Goal: Information Seeking & Learning: Learn about a topic

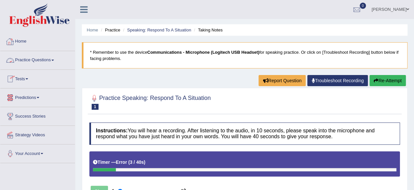
click at [39, 64] on link "Practice Questions" at bounding box center [37, 59] width 75 height 16
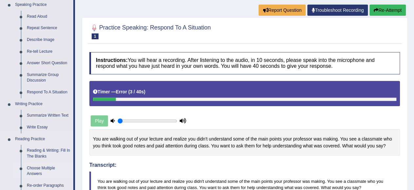
scroll to position [131, 0]
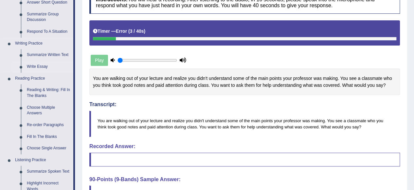
click at [41, 66] on link "Write Essay" at bounding box center [48, 67] width 49 height 12
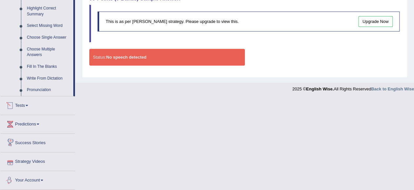
scroll to position [306, 0]
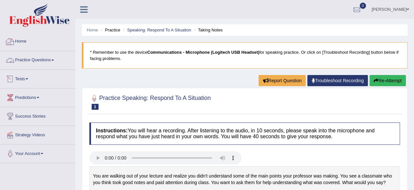
click at [42, 60] on link "Practice Questions" at bounding box center [37, 59] width 75 height 16
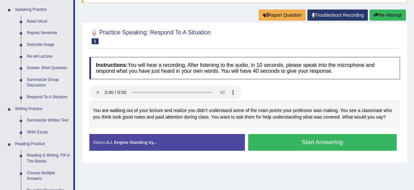
scroll to position [131, 0]
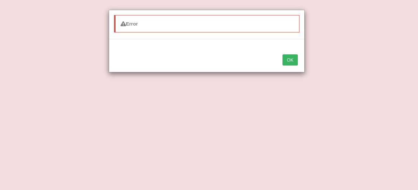
click at [294, 62] on button "OK" at bounding box center [290, 59] width 15 height 11
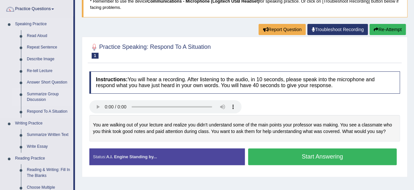
scroll to position [65, 0]
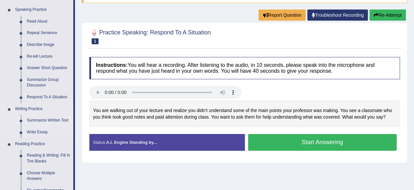
click at [48, 120] on link "Summarize Written Text" at bounding box center [48, 120] width 49 height 12
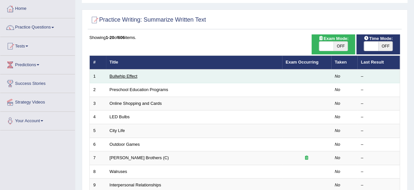
click at [131, 75] on link "Bullwhip Effect" at bounding box center [124, 76] width 28 height 5
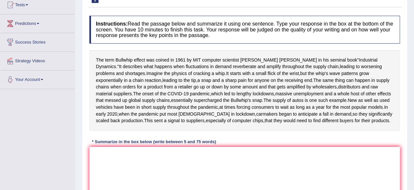
scroll to position [65, 0]
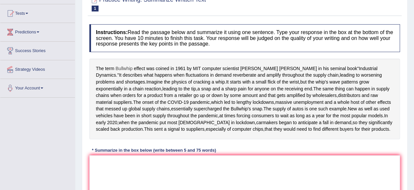
drag, startPoint x: 93, startPoint y: 65, endPoint x: 132, endPoint y: 66, distance: 38.3
click at [132, 66] on div "The term Bullwhip effect was coined in 1961 by MIT computer scientist Jay Forre…" at bounding box center [244, 99] width 310 height 80
drag, startPoint x: 95, startPoint y: 64, endPoint x: 212, endPoint y: 79, distance: 118.4
click at [212, 80] on div "The term Bullwhip effect was coined in 1961 by MIT computer scientist Jay Forre…" at bounding box center [244, 99] width 310 height 80
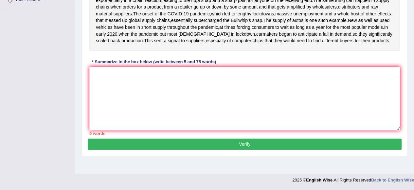
scroll to position [163, 0]
click at [109, 101] on textarea at bounding box center [244, 98] width 310 height 63
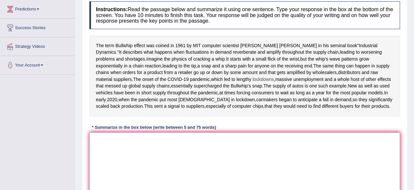
scroll to position [98, 0]
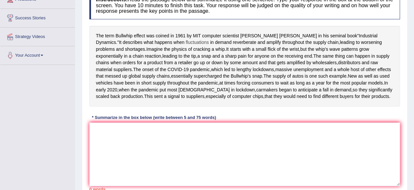
drag, startPoint x: 104, startPoint y: 38, endPoint x: 136, endPoint y: 41, distance: 31.5
click at [161, 43] on div "The term Bullwhip effect was coined in 1961 by MIT computer scientist Jay Forre…" at bounding box center [244, 66] width 310 height 80
drag, startPoint x: 95, startPoint y: 31, endPoint x: 122, endPoint y: 38, distance: 28.1
click at [122, 38] on div "The term Bullwhip effect was coined in 1961 by MIT computer scientist Jay Forre…" at bounding box center [244, 66] width 310 height 80
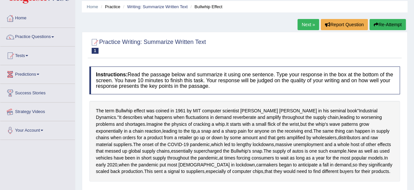
scroll to position [0, 0]
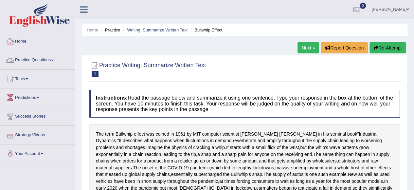
click at [45, 58] on link "Practice Questions" at bounding box center [37, 59] width 75 height 16
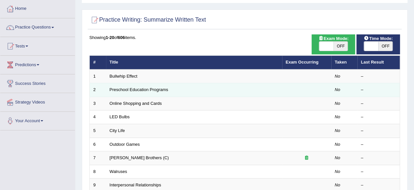
click at [150, 92] on td "Preschool Education Programs" at bounding box center [194, 90] width 176 height 14
click at [141, 90] on link "Preschool Education Programs" at bounding box center [139, 89] width 59 height 5
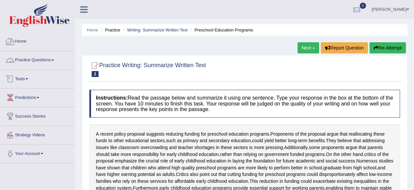
click at [39, 63] on link "Practice Questions" at bounding box center [37, 59] width 75 height 16
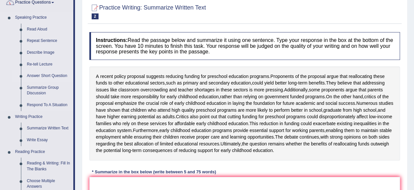
scroll to position [131, 0]
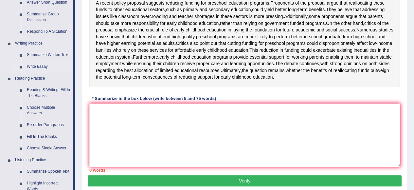
click at [40, 65] on link "Write Essay" at bounding box center [48, 67] width 49 height 12
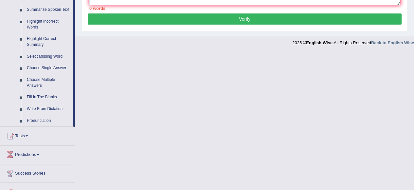
scroll to position [256, 0]
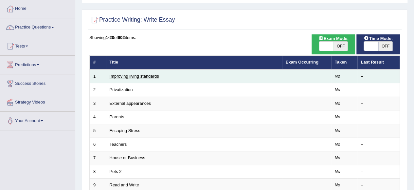
click at [141, 75] on link "Improving living standards" at bounding box center [134, 76] width 49 height 5
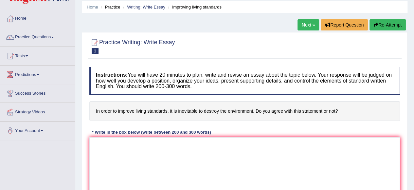
scroll to position [33, 0]
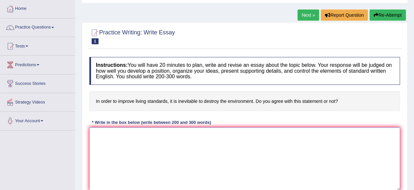
click at [142, 145] on textarea at bounding box center [244, 158] width 310 height 63
type textarea "The quick brown fox jump over the lazy dog,"
